Goal: Task Accomplishment & Management: Manage account settings

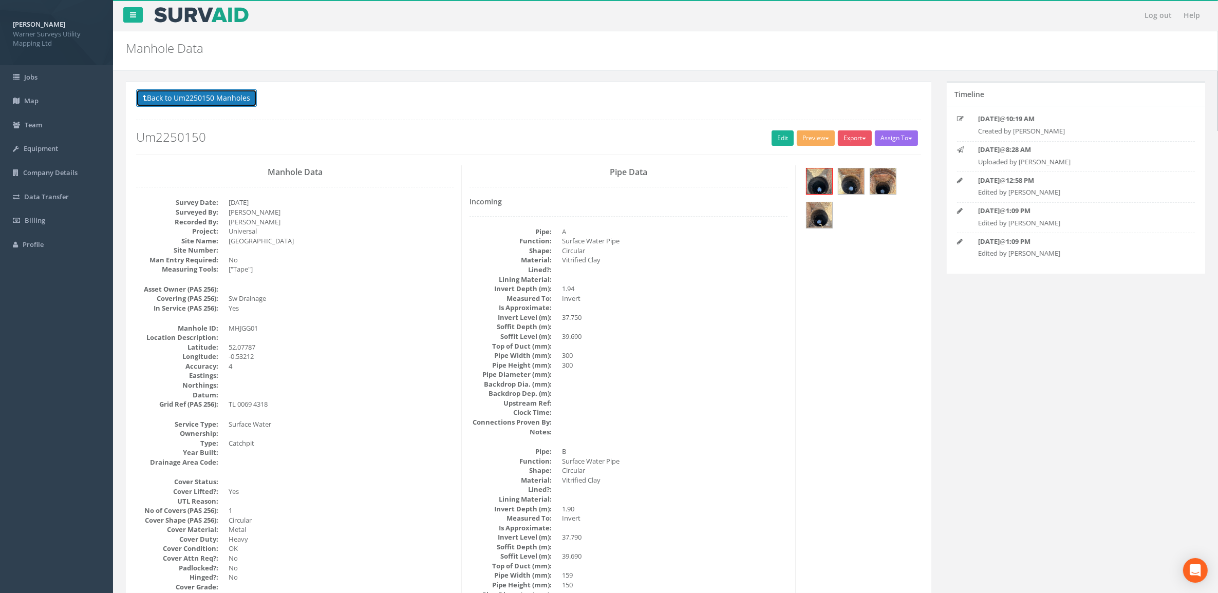
click at [219, 99] on button "Back to Um2250150 Manholes" at bounding box center [196, 97] width 121 height 17
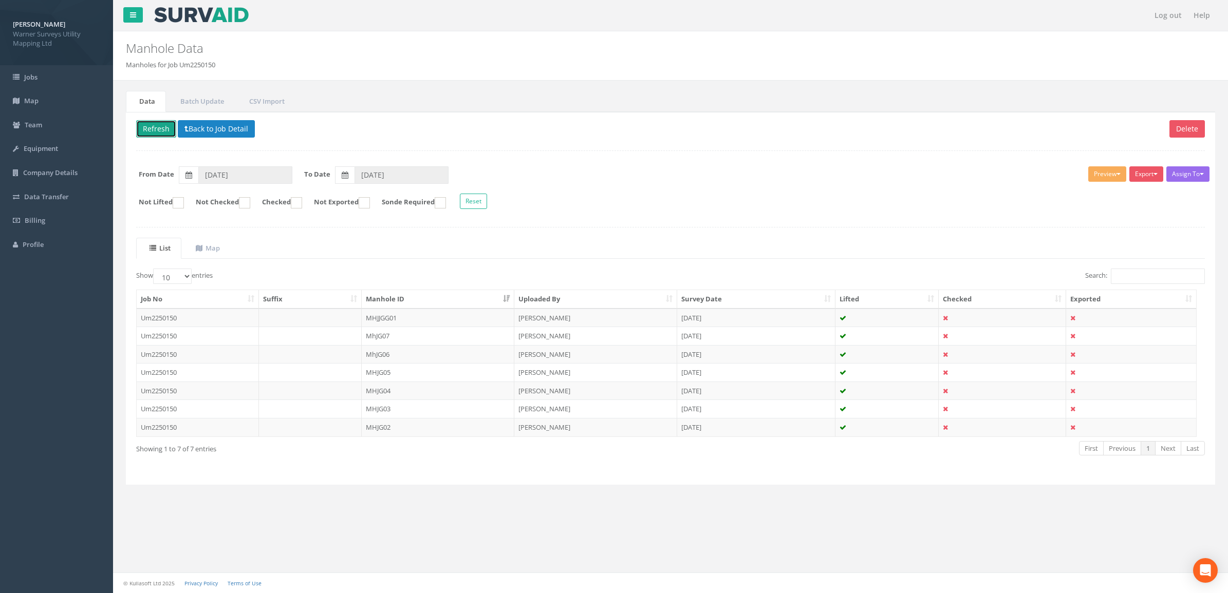
click at [156, 134] on button "Refresh" at bounding box center [156, 128] width 40 height 17
click at [379, 320] on td "MHJGG01" at bounding box center [438, 318] width 153 height 18
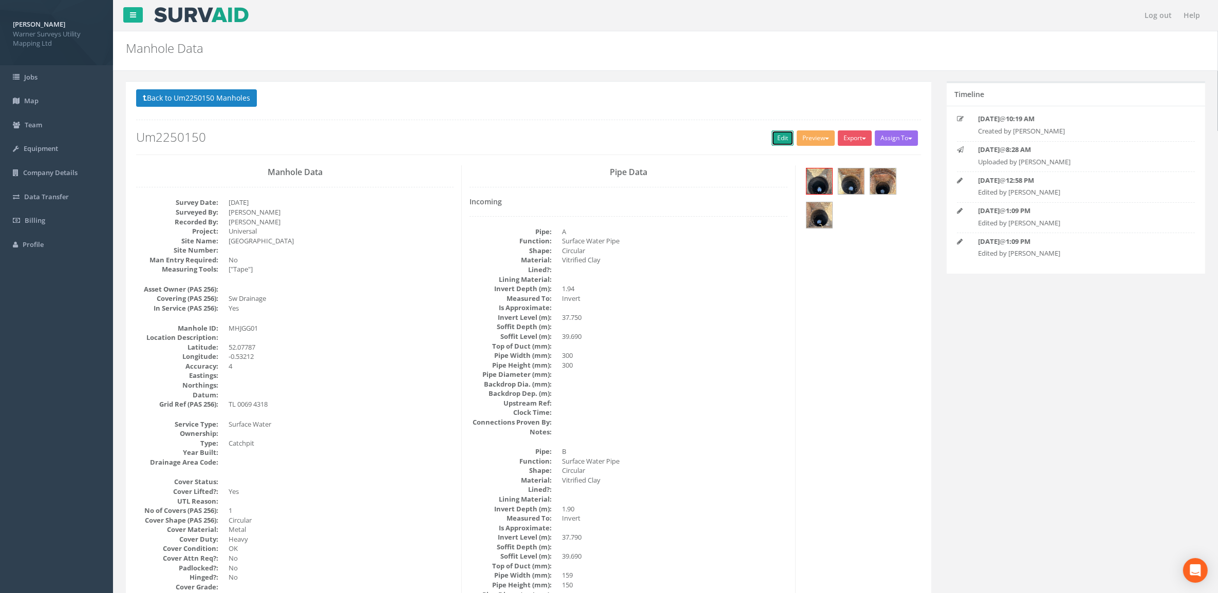
click at [777, 140] on link "Edit" at bounding box center [783, 137] width 22 height 15
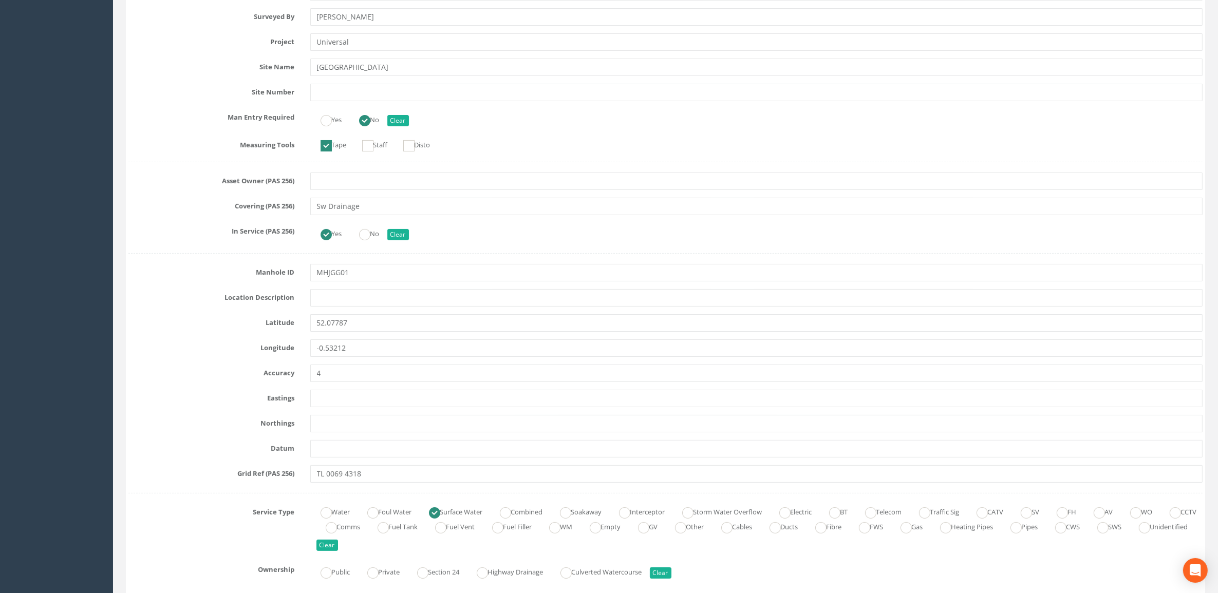
scroll to position [321, 0]
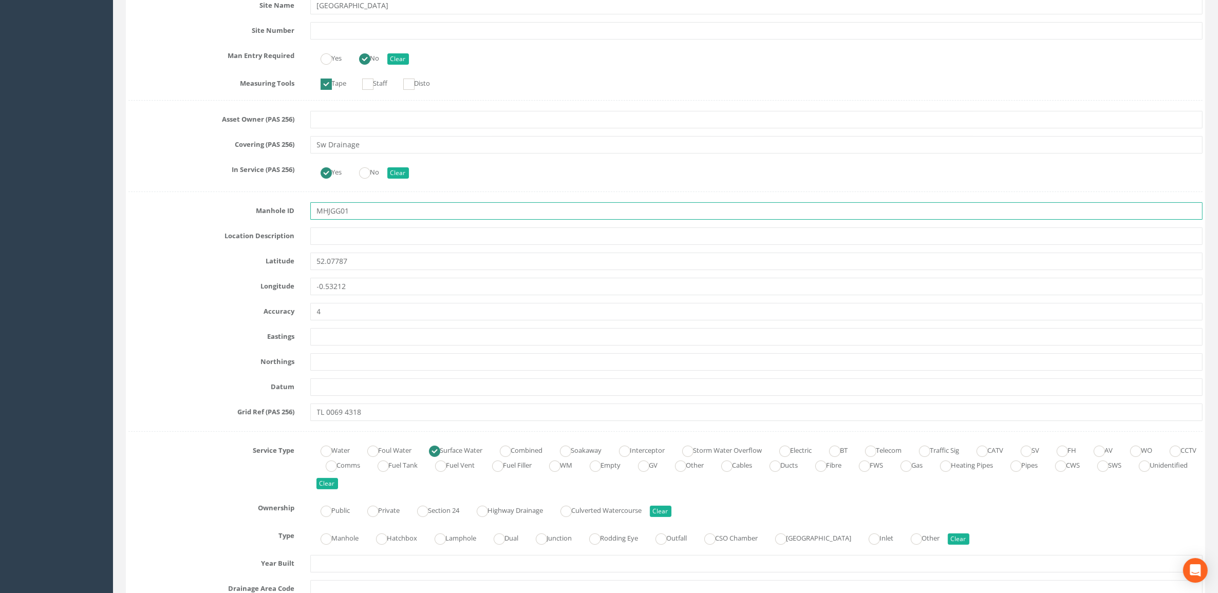
click at [334, 211] on input "MHJGG01" at bounding box center [756, 210] width 893 height 17
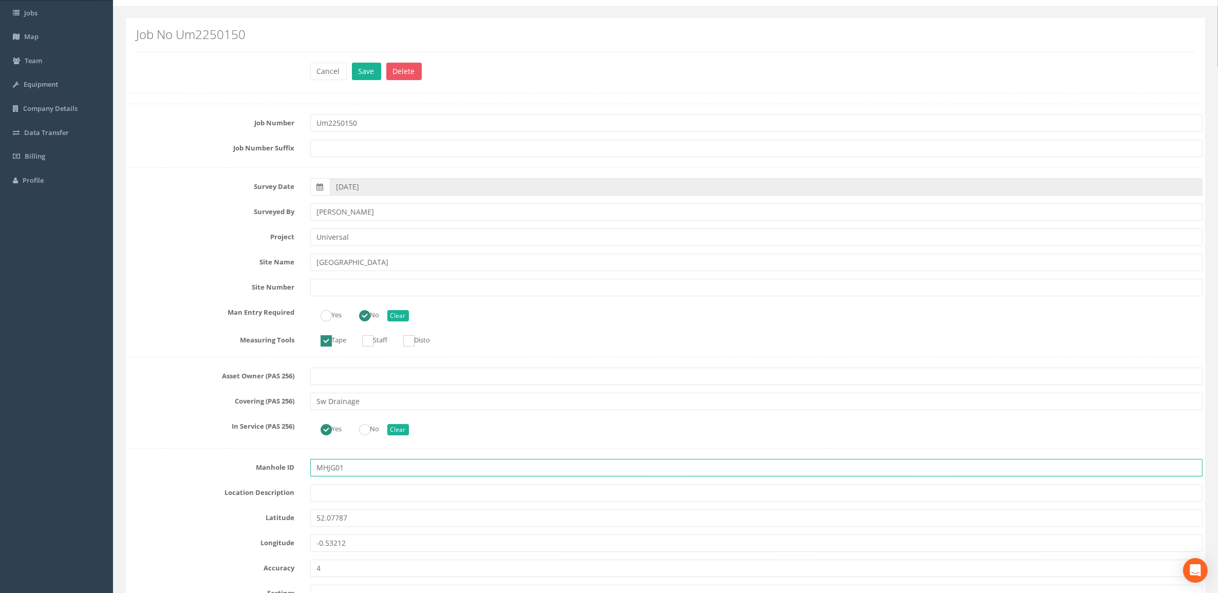
scroll to position [0, 0]
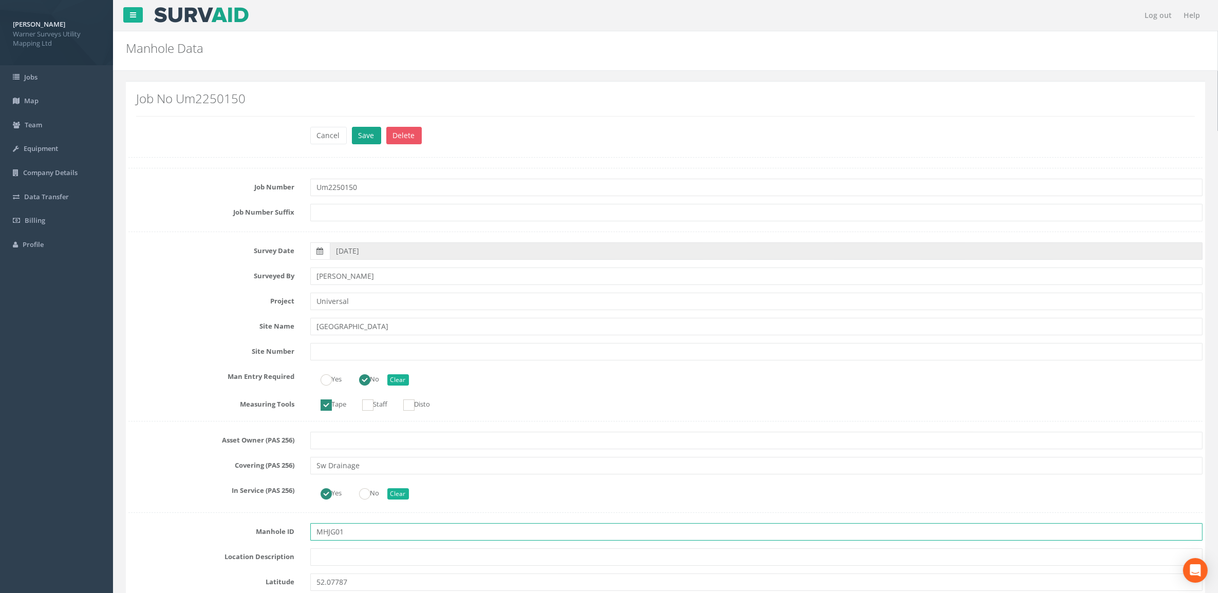
type input "MHJG01"
click at [366, 127] on button "Save" at bounding box center [366, 135] width 29 height 17
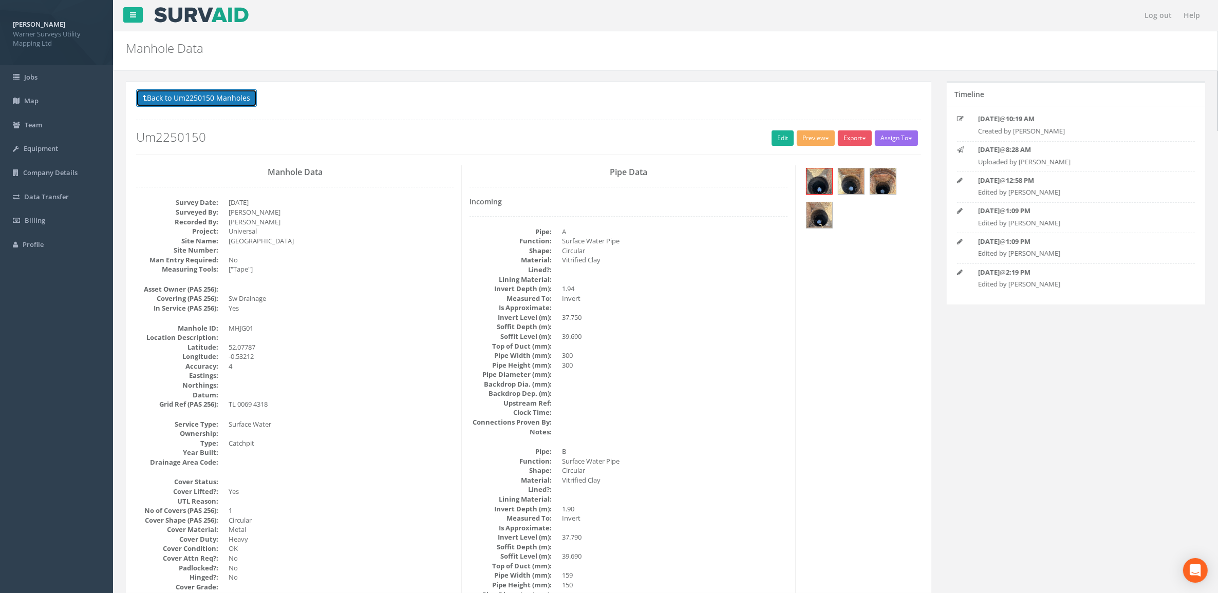
drag, startPoint x: 216, startPoint y: 91, endPoint x: 210, endPoint y: 91, distance: 6.2
click at [216, 91] on button "Back to Um2250150 Manholes" at bounding box center [196, 97] width 121 height 17
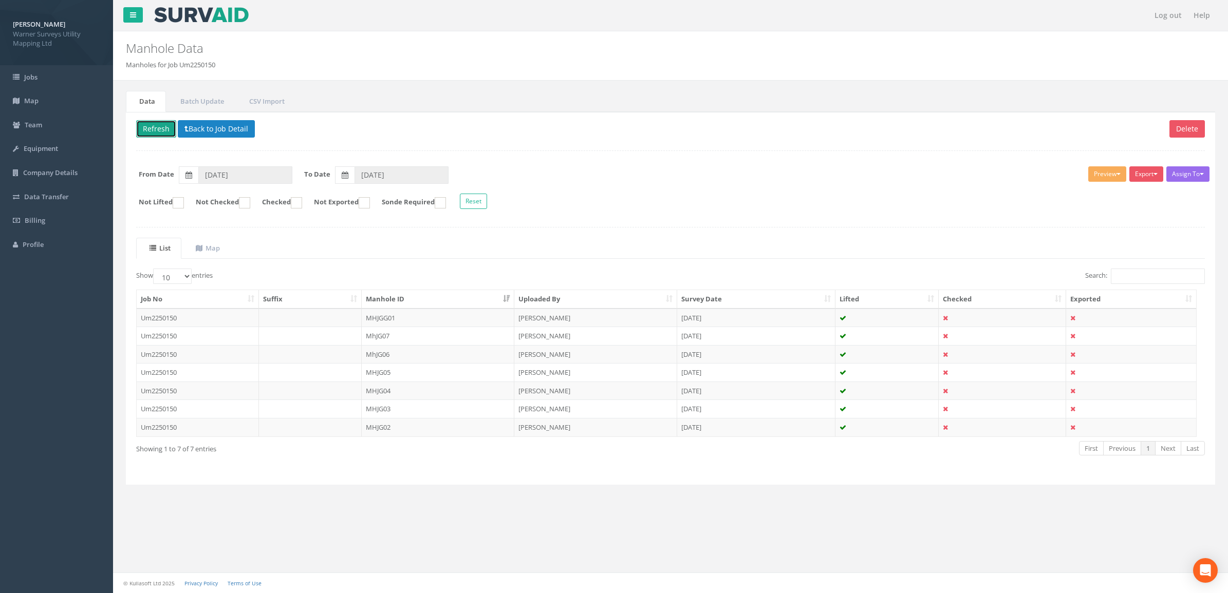
click at [157, 124] on button "Refresh" at bounding box center [156, 128] width 40 height 17
click at [406, 296] on th "Manhole ID" at bounding box center [438, 299] width 153 height 18
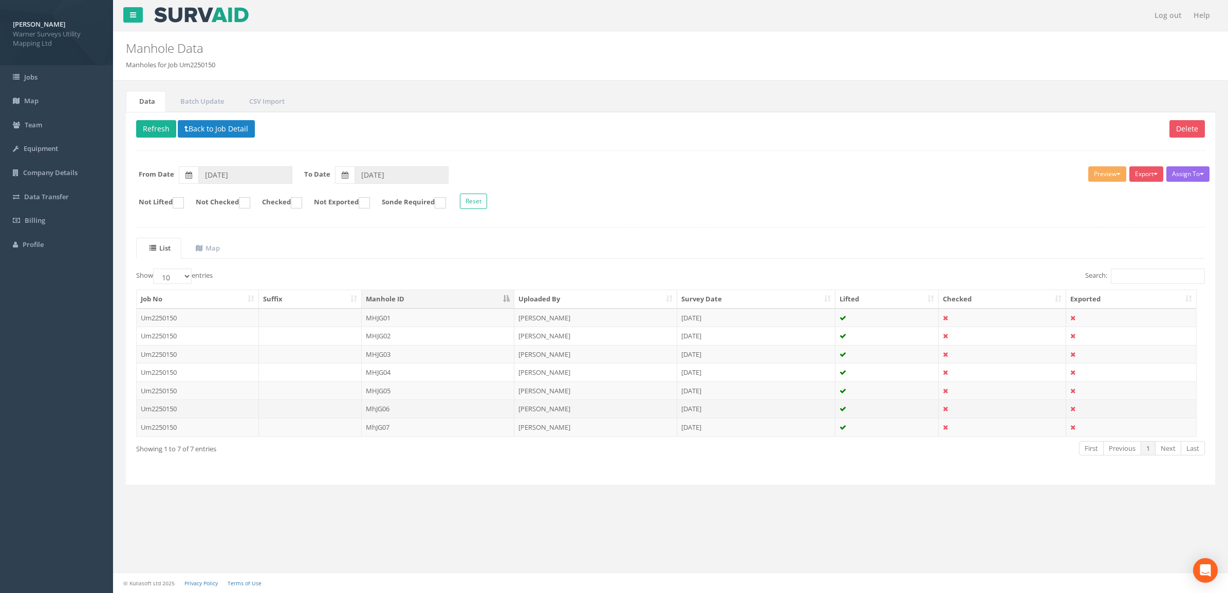
click at [409, 412] on td "MhJG06" at bounding box center [438, 409] width 153 height 18
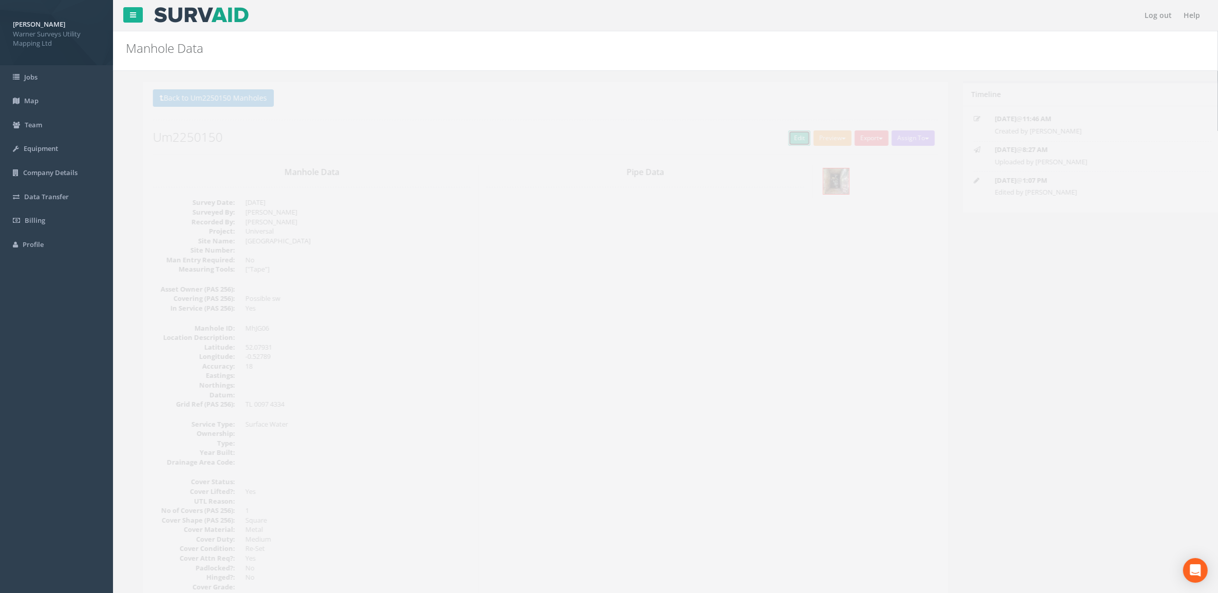
click at [776, 138] on link "Edit" at bounding box center [783, 137] width 22 height 15
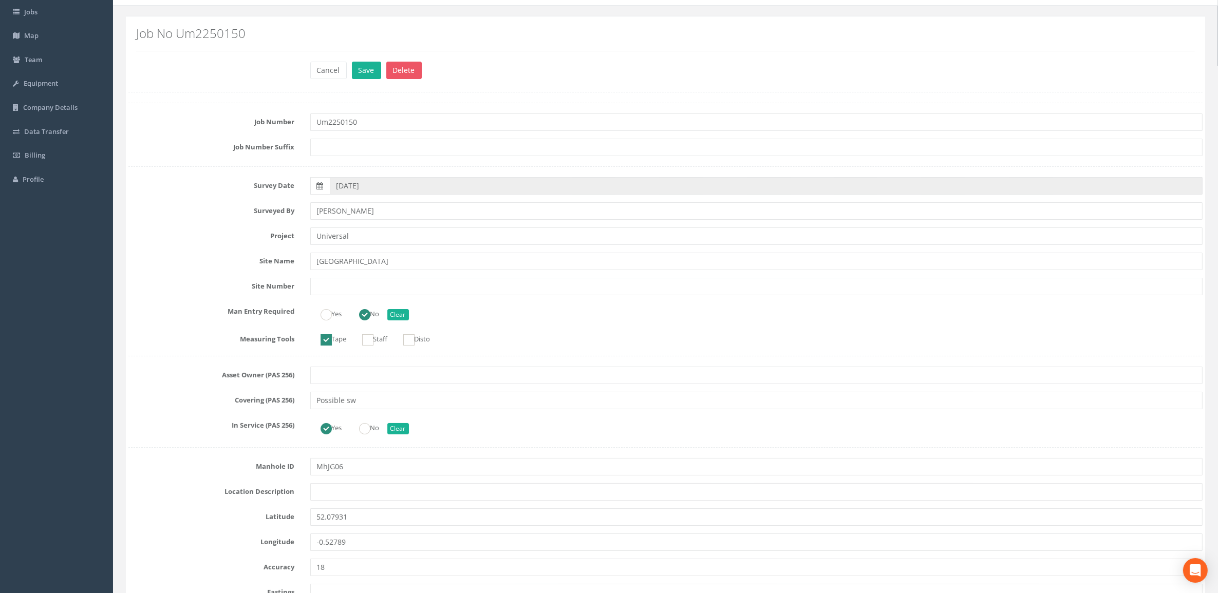
scroll to position [128, 0]
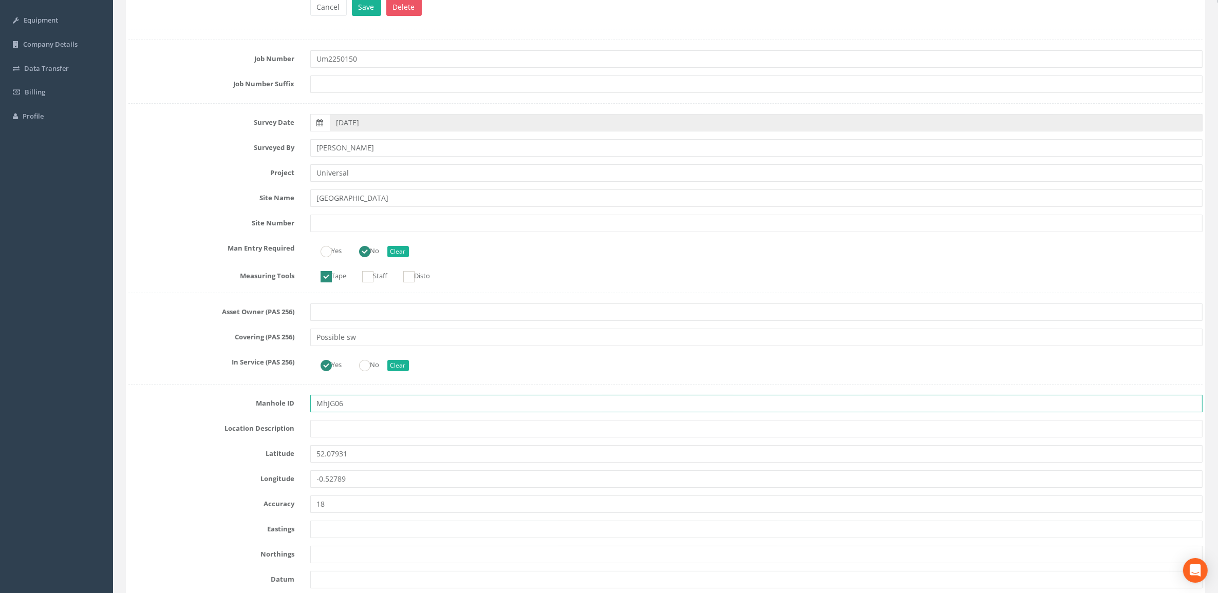
click at [325, 406] on input "MhJG06" at bounding box center [756, 403] width 893 height 17
type input "MHJG06"
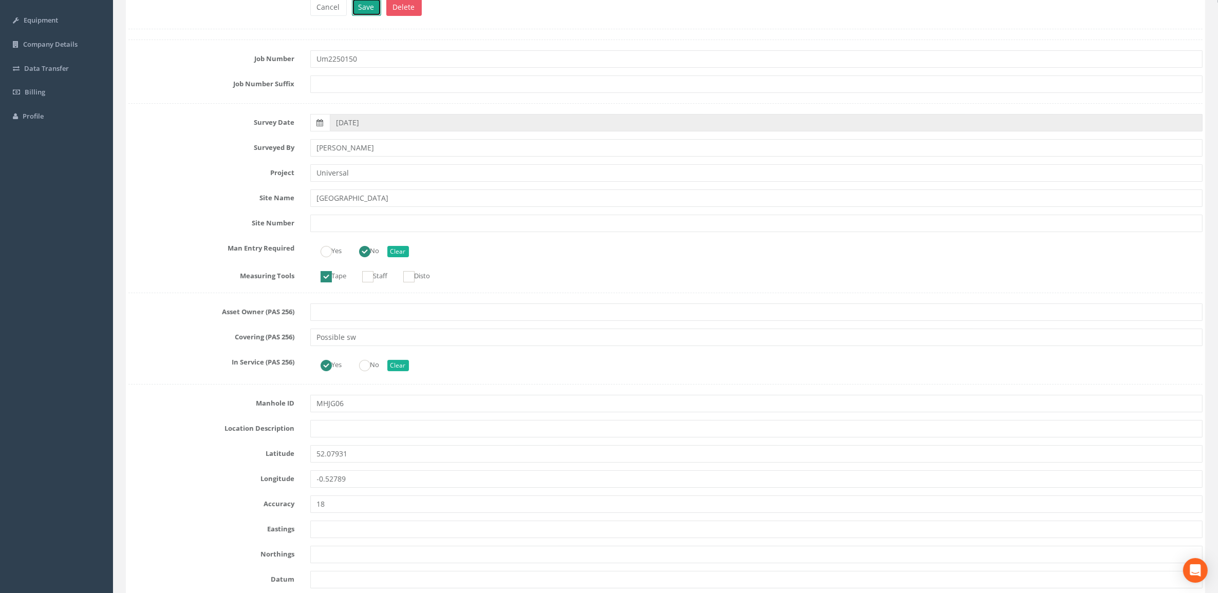
click at [372, 10] on button "Save" at bounding box center [366, 6] width 29 height 17
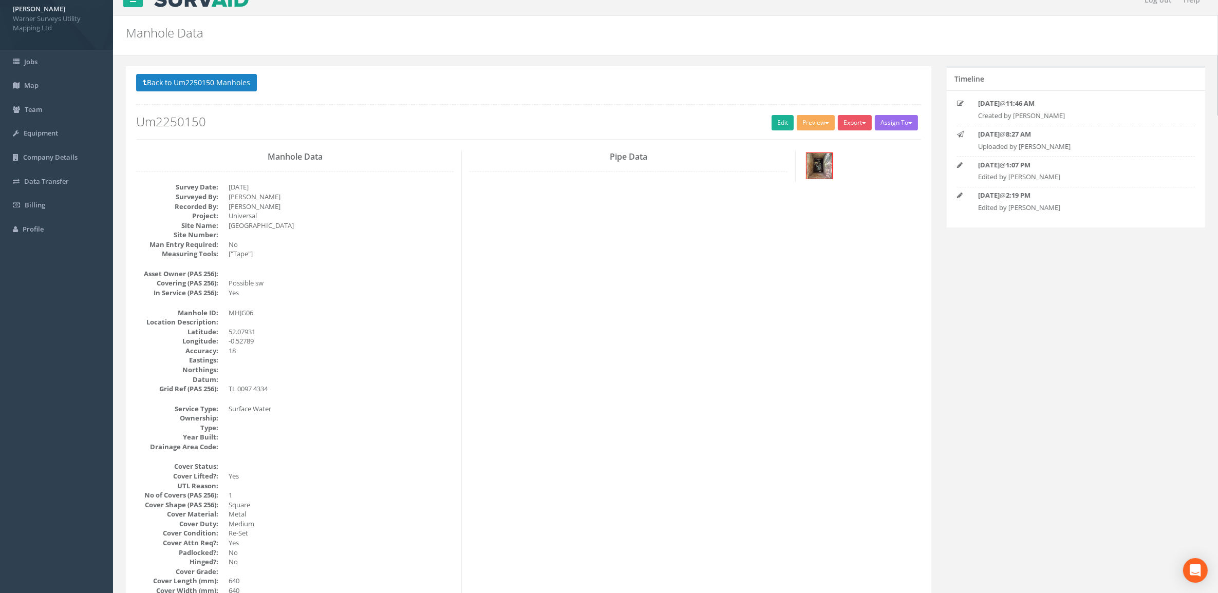
scroll to position [0, 0]
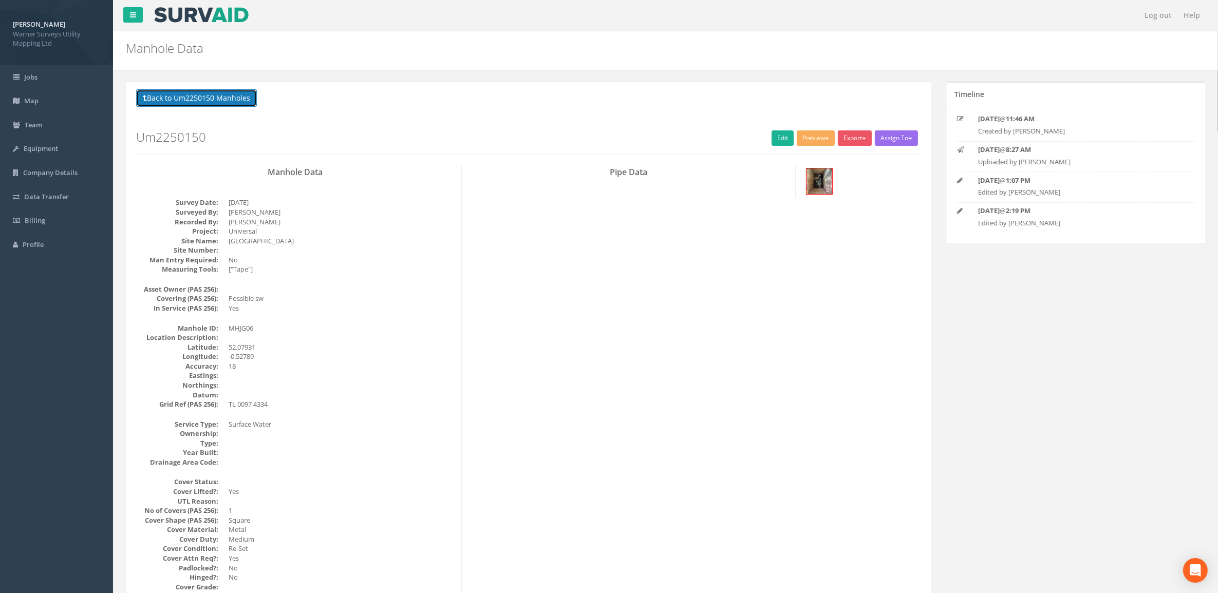
click at [203, 98] on button "Back to Um2250150 Manholes" at bounding box center [196, 97] width 121 height 17
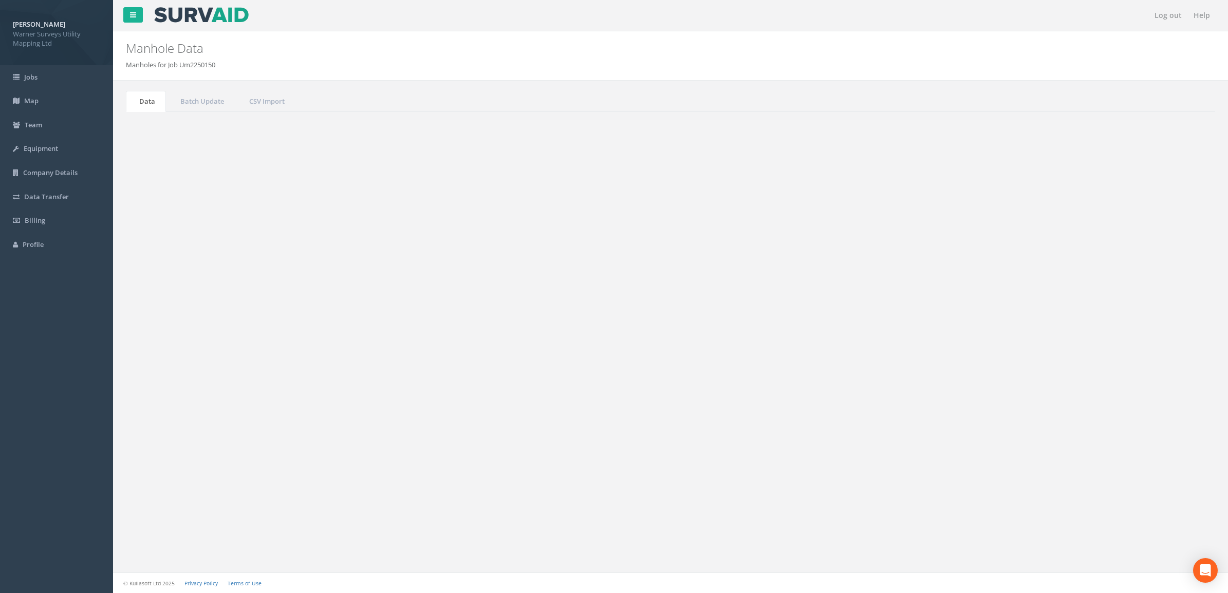
click at [397, 431] on td "MhJG07" at bounding box center [438, 427] width 153 height 18
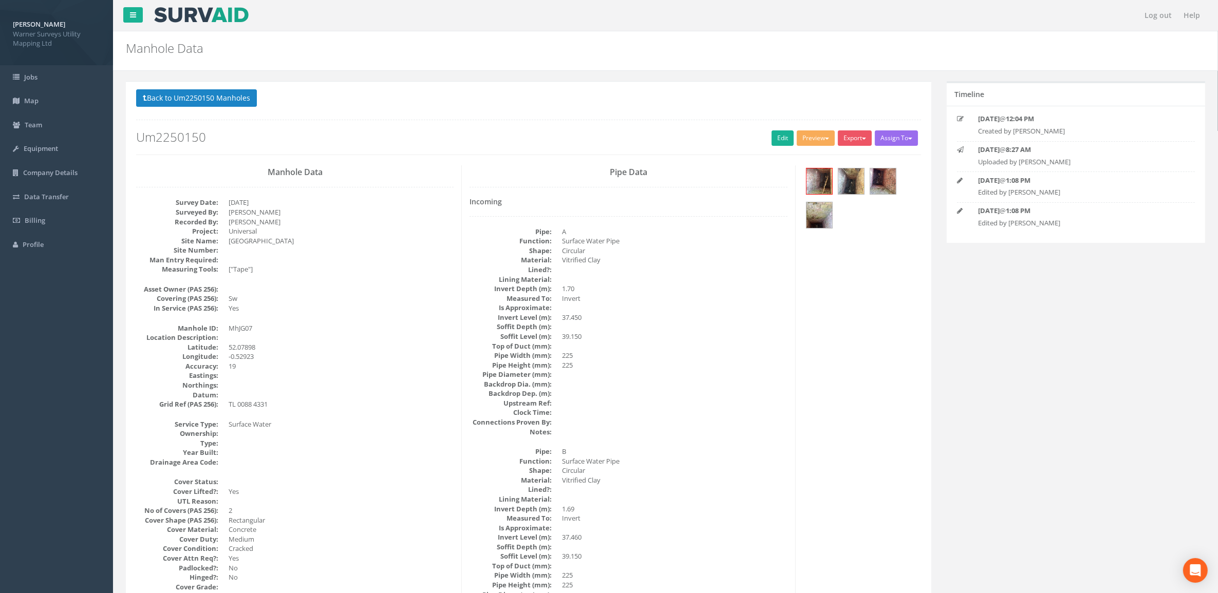
click at [779, 130] on div "Back to Um2250150 Manholes Back to Map Assign To No Companies Added Export Warn…" at bounding box center [528, 121] width 785 height 65
click at [779, 132] on link "Edit" at bounding box center [783, 137] width 22 height 15
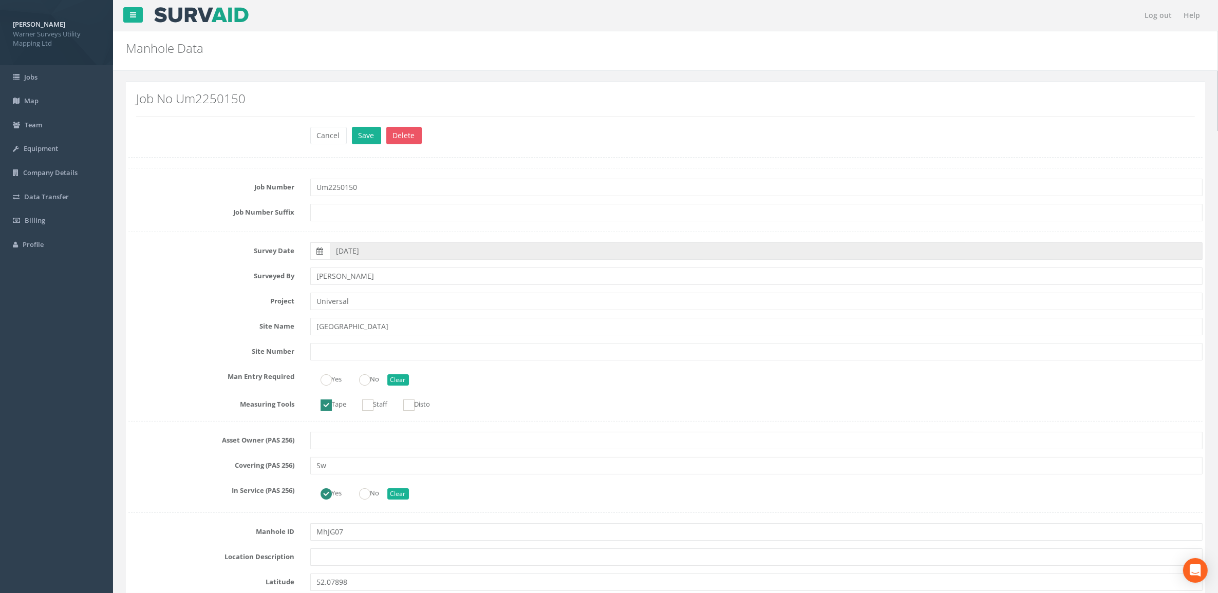
scroll to position [450, 0]
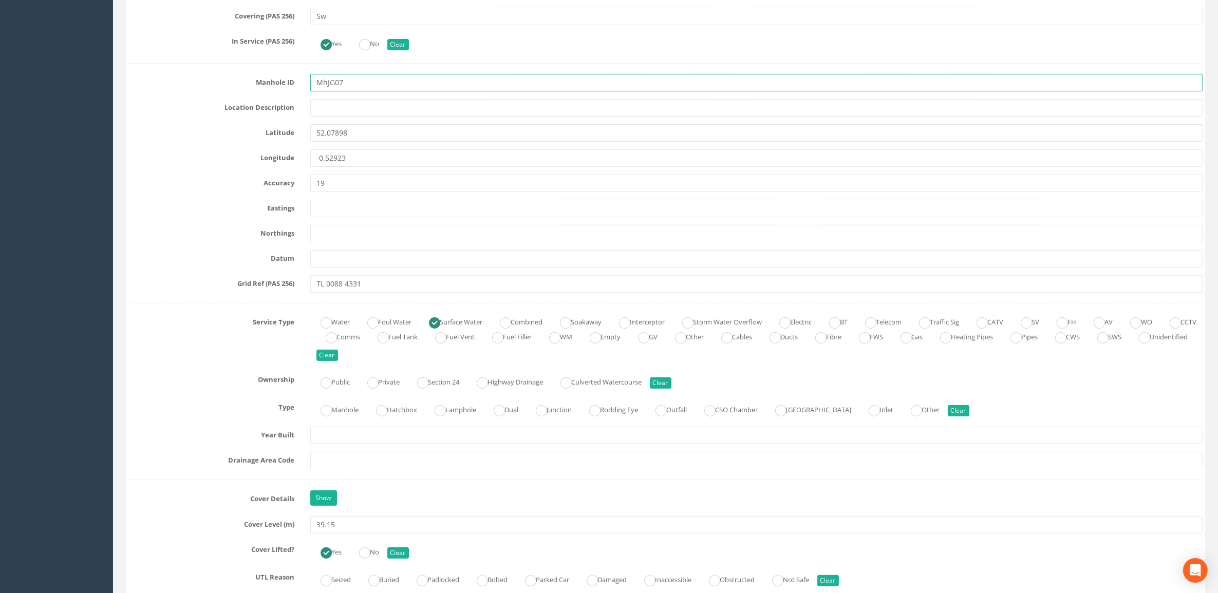
click at [327, 86] on input "MhJG07" at bounding box center [756, 82] width 893 height 17
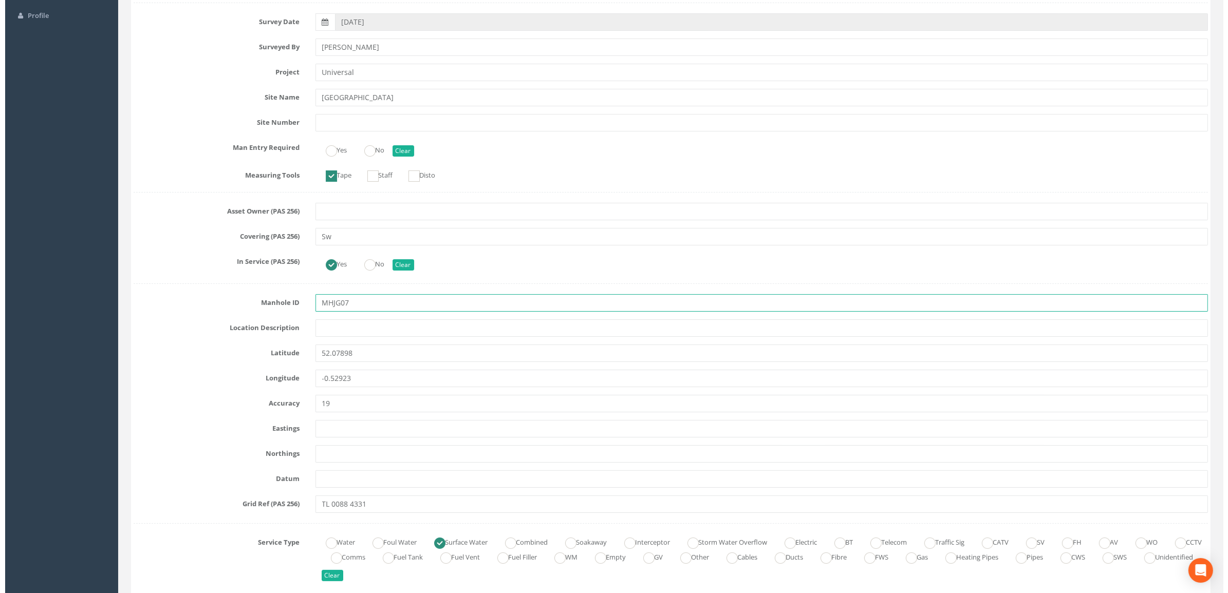
scroll to position [0, 0]
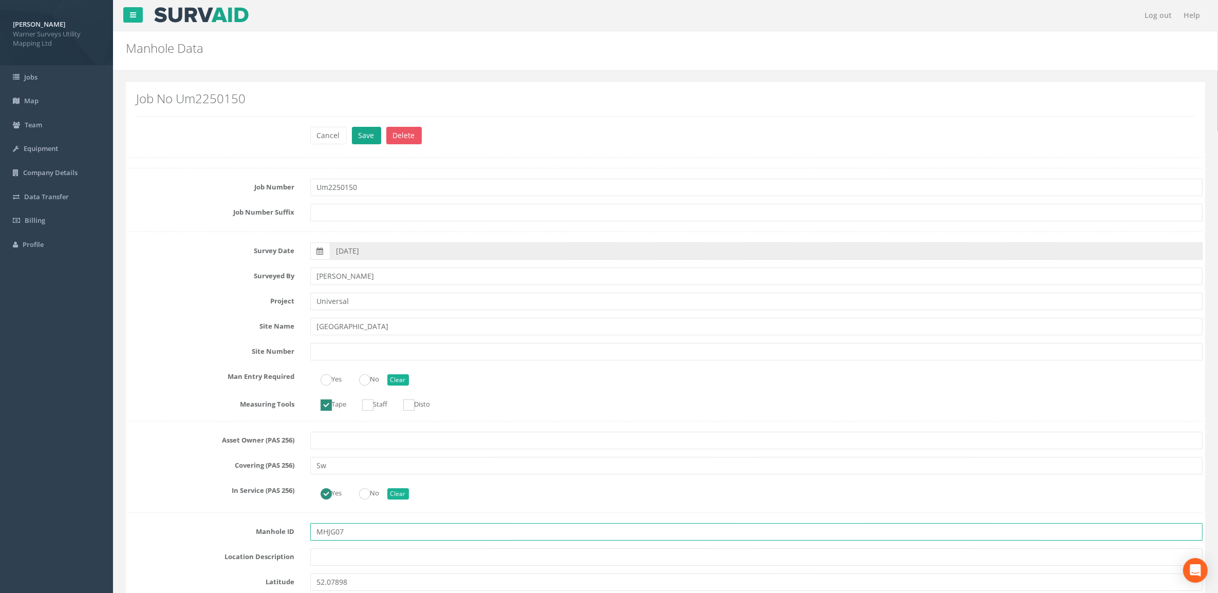
type input "MHJG07"
click at [366, 132] on button "Save" at bounding box center [366, 135] width 29 height 17
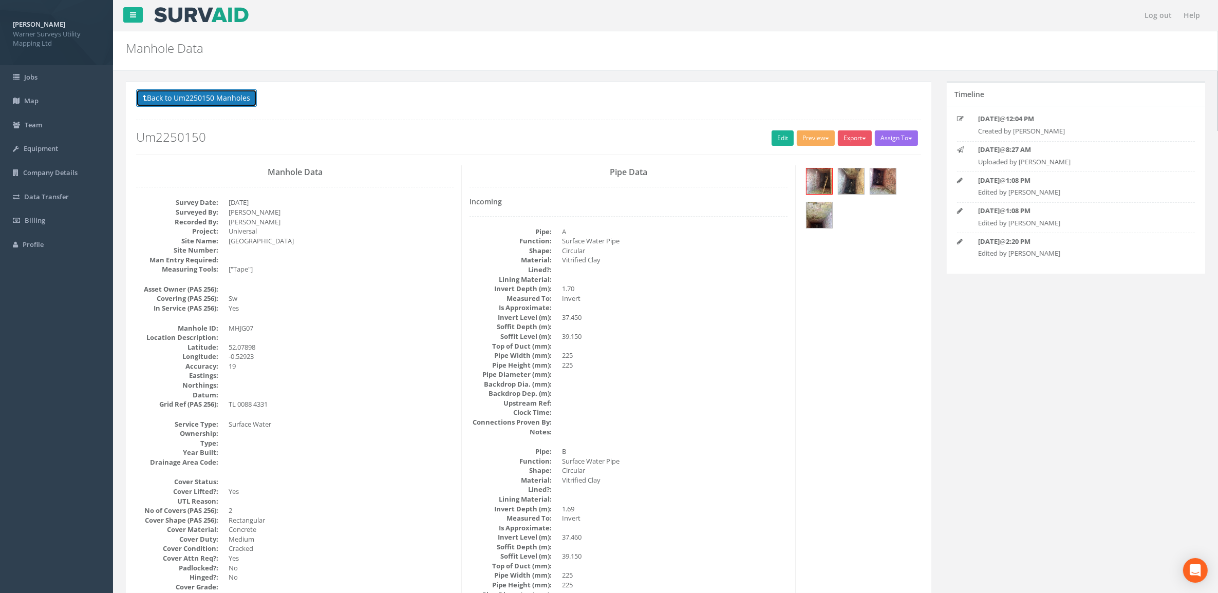
click at [214, 101] on button "Back to Um2250150 Manholes" at bounding box center [196, 97] width 121 height 17
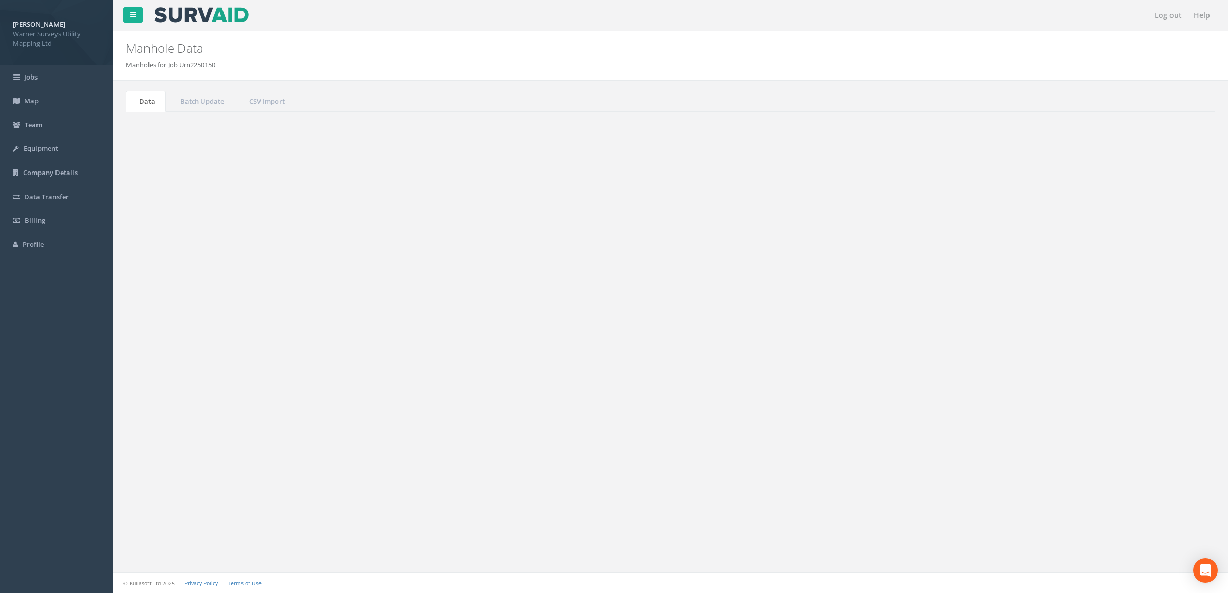
click at [209, 128] on button "Back to Job Detail" at bounding box center [216, 128] width 77 height 17
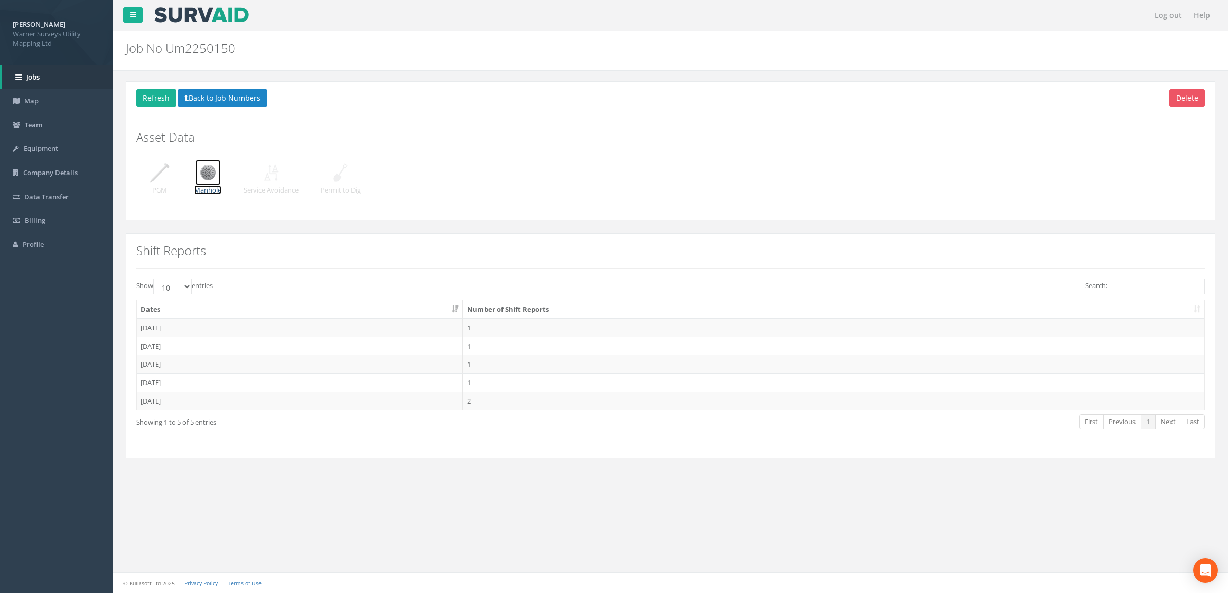
click at [201, 180] on img at bounding box center [208, 173] width 26 height 26
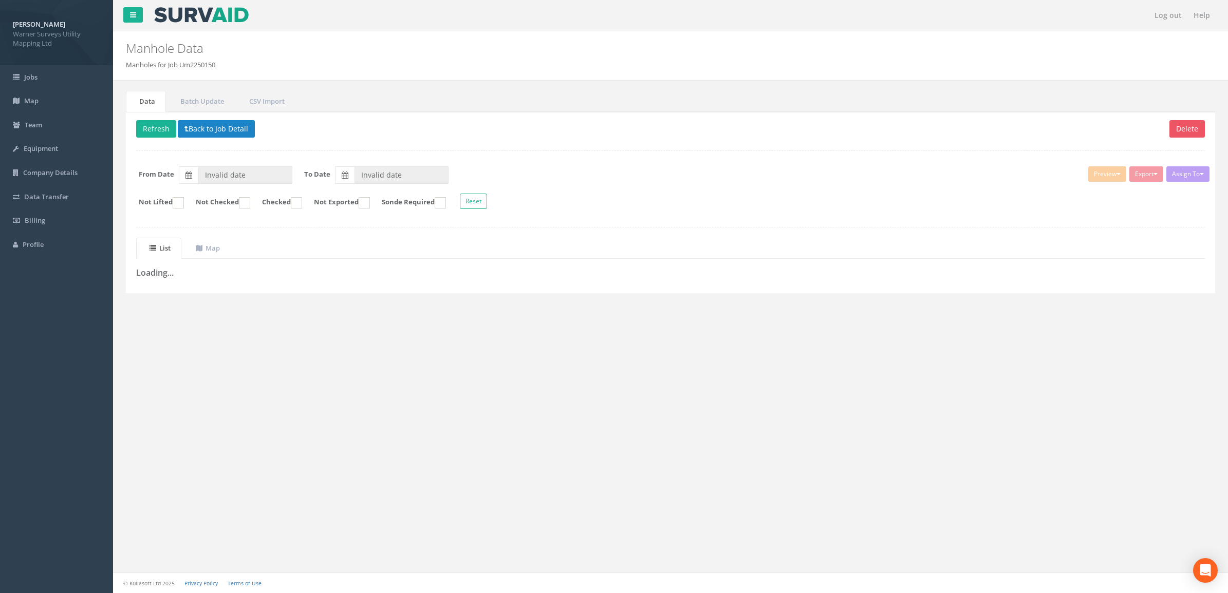
type input "[DATE]"
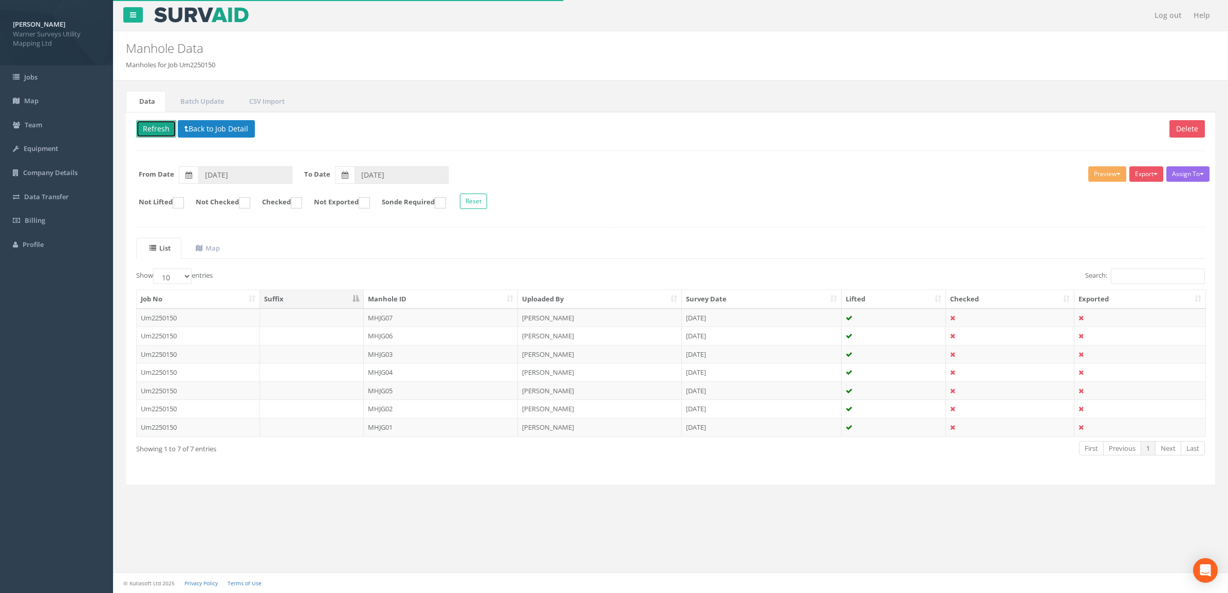
click at [171, 129] on button "Refresh" at bounding box center [156, 128] width 40 height 17
click at [404, 289] on div "Job No Suffix Manhole ID Uploaded By Survey Date Lifted Checked Exported Um2250…" at bounding box center [670, 364] width 1084 height 154
click at [404, 296] on th "Manhole ID" at bounding box center [441, 299] width 154 height 18
click at [1138, 173] on button "Export" at bounding box center [1146, 173] width 34 height 15
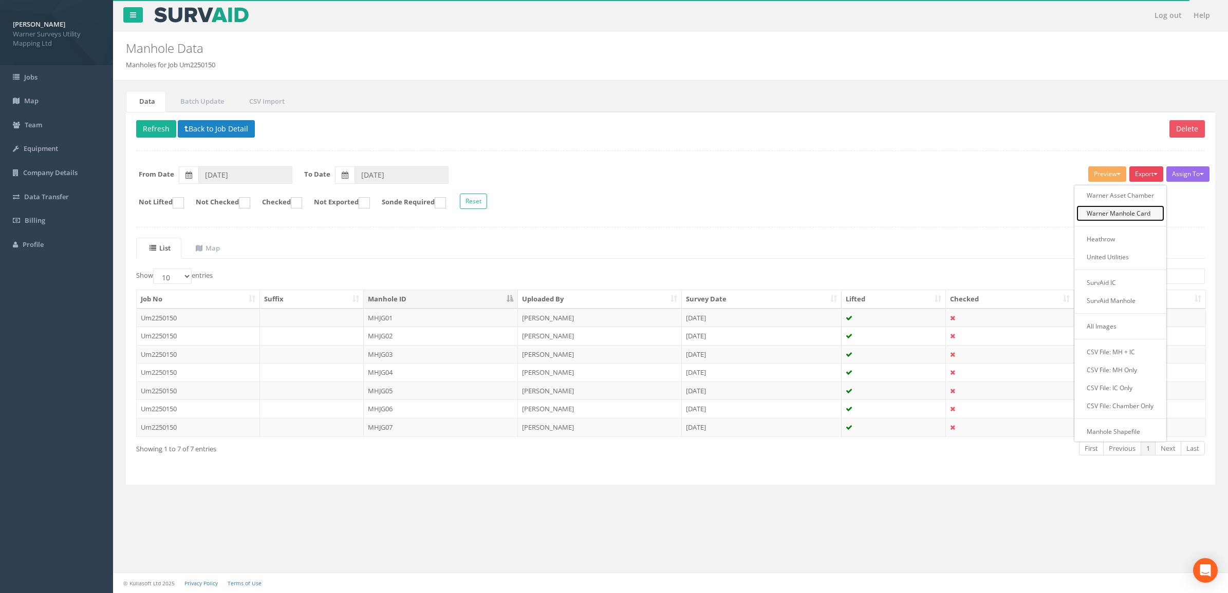
click at [1128, 213] on link "Warner Manhole Card" at bounding box center [1120, 213] width 88 height 16
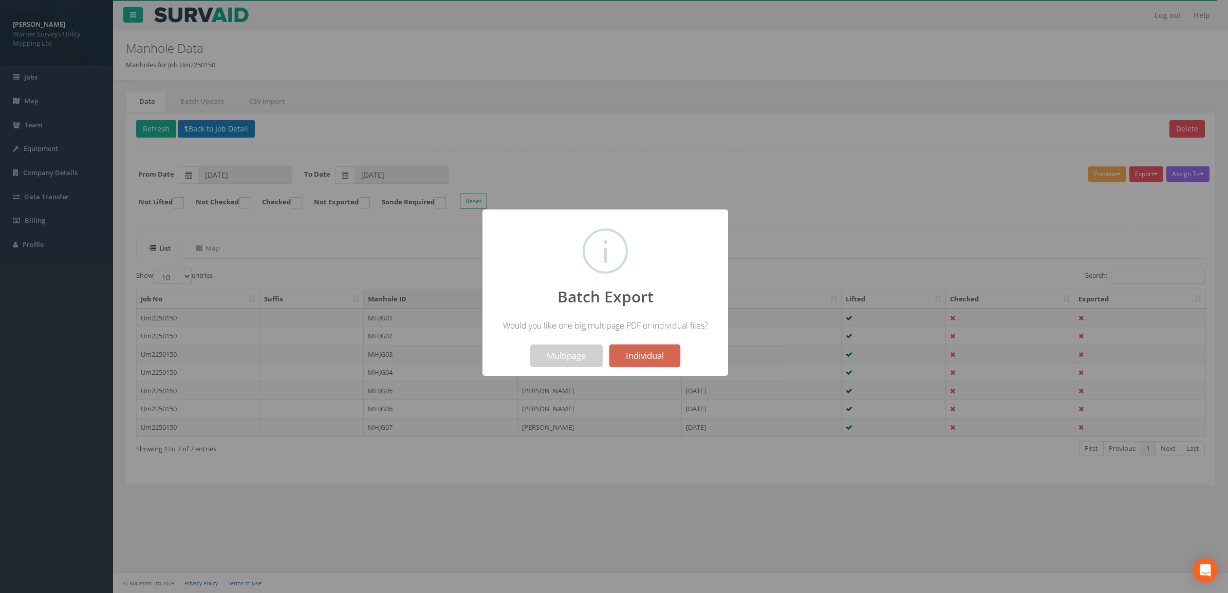
click at [656, 354] on button "Individual" at bounding box center [644, 356] width 71 height 23
